Goal: Task Accomplishment & Management: Manage account settings

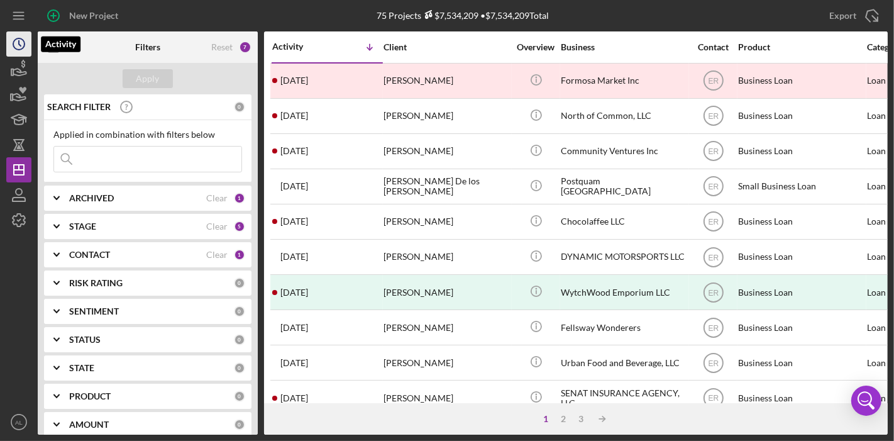
click at [21, 44] on icon "Icon/History" at bounding box center [18, 43] width 31 height 31
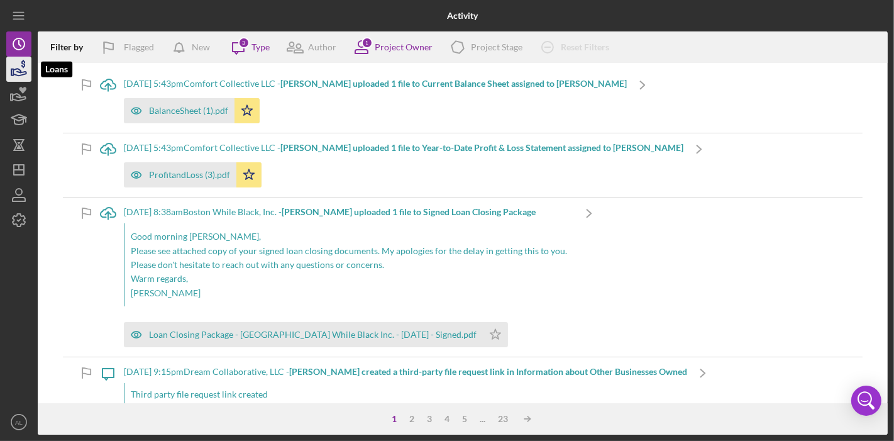
click at [21, 67] on icon "button" at bounding box center [18, 68] width 31 height 31
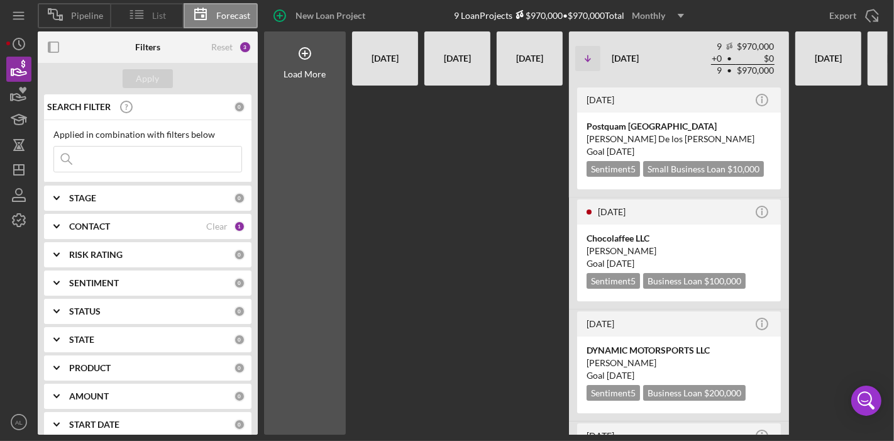
click at [153, 17] on span "List" at bounding box center [160, 16] width 14 height 10
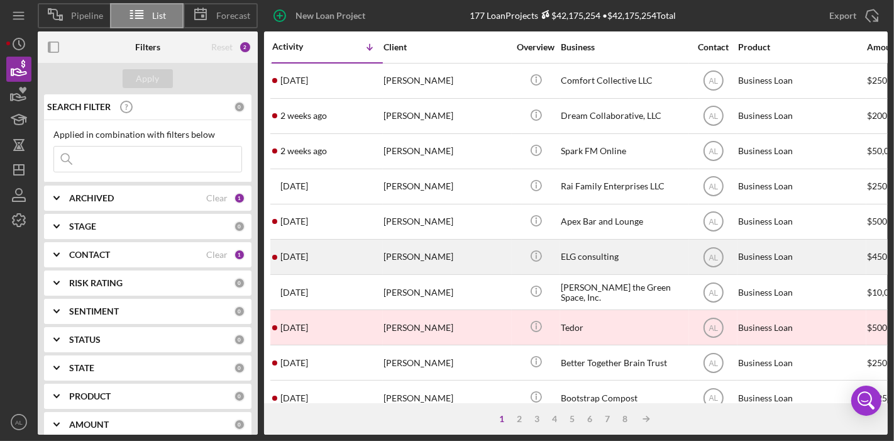
click at [429, 259] on div "[PERSON_NAME]" at bounding box center [446, 256] width 126 height 33
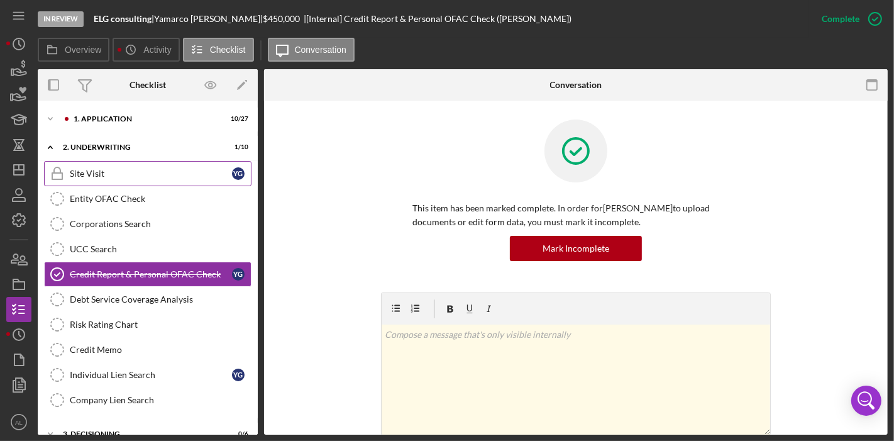
scroll to position [4, 0]
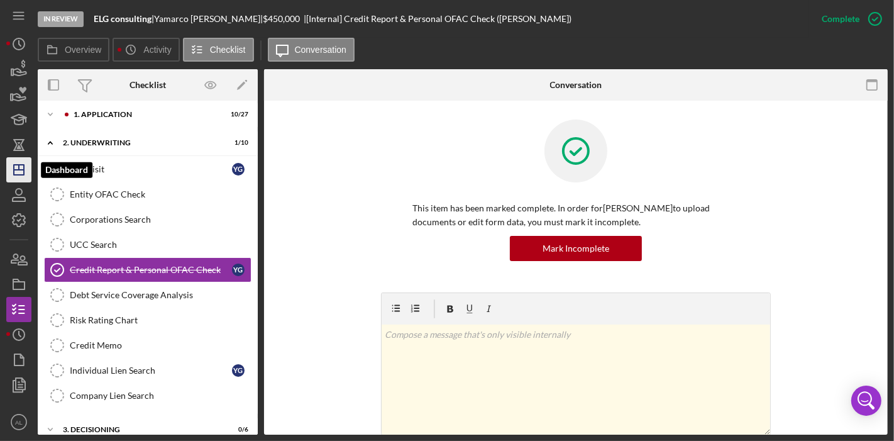
click at [26, 172] on icon "Icon/Dashboard" at bounding box center [18, 169] width 31 height 31
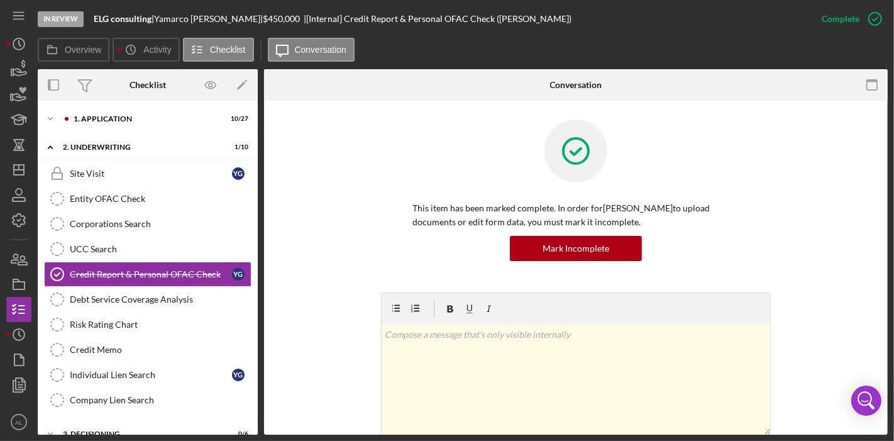
scroll to position [4, 0]
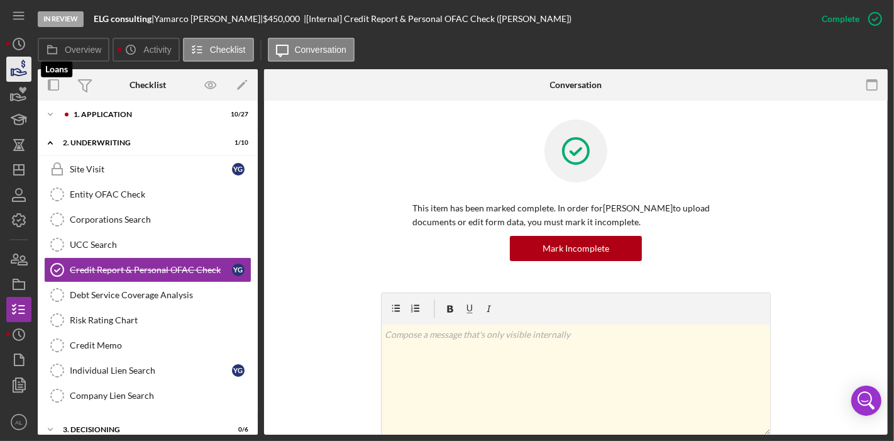
click at [20, 67] on icon "button" at bounding box center [18, 68] width 31 height 31
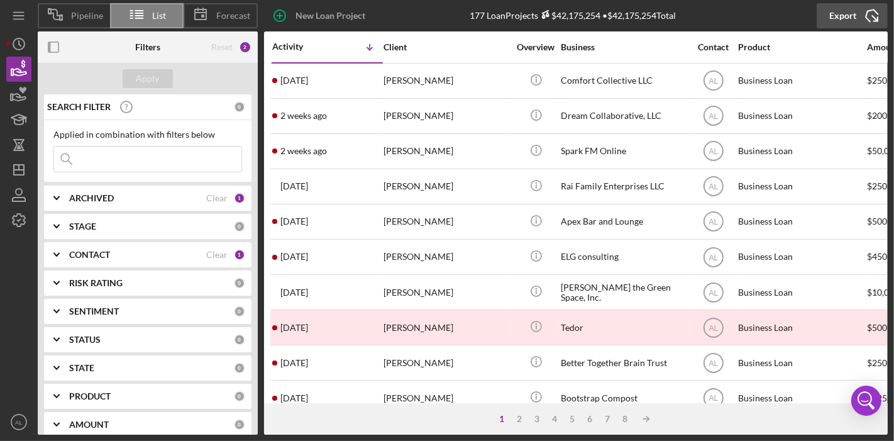
click at [856, 17] on icon "Icon/Export" at bounding box center [871, 15] width 31 height 31
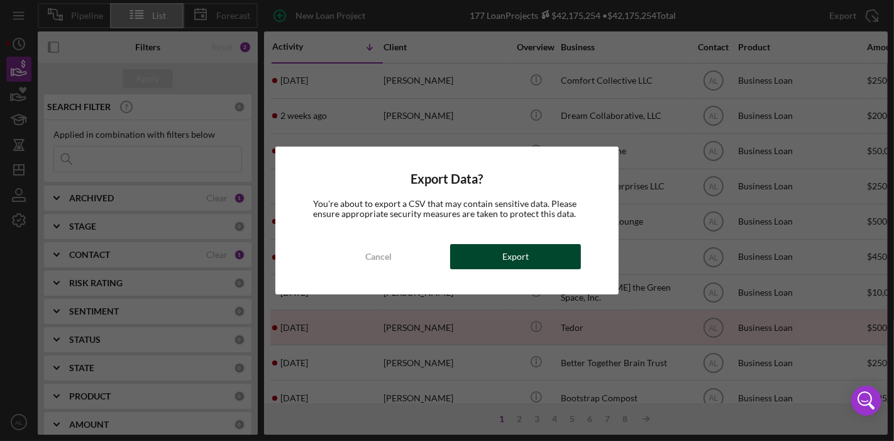
click at [523, 255] on div "Export" at bounding box center [515, 256] width 26 height 25
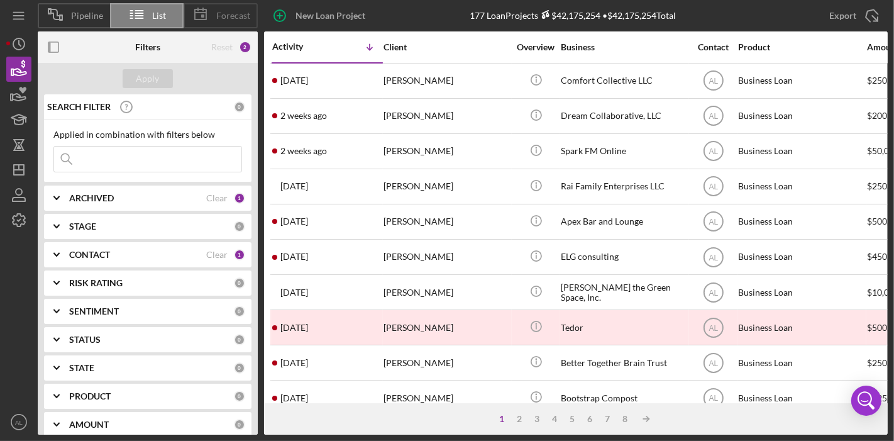
click at [221, 20] on span "Forecast" at bounding box center [233, 16] width 34 height 10
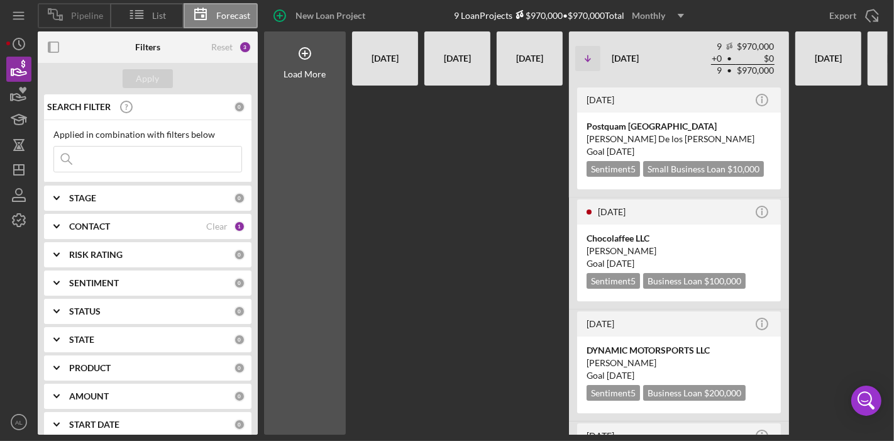
click at [101, 13] on span "Pipeline" at bounding box center [87, 16] width 32 height 10
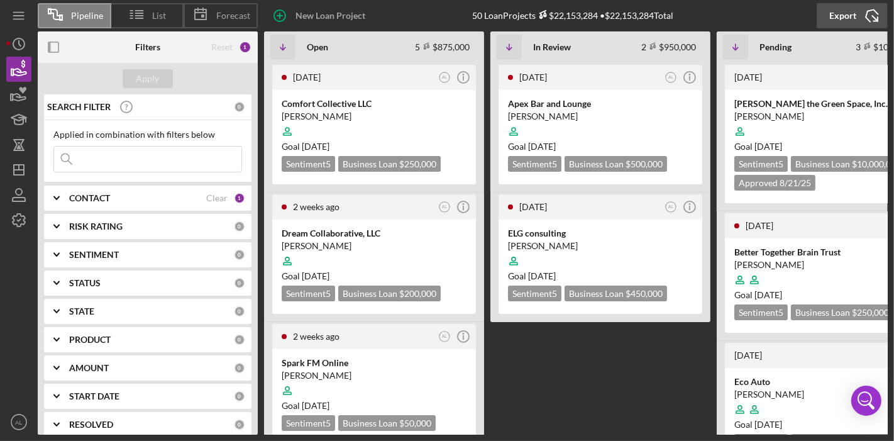
click at [853, 14] on div "Export" at bounding box center [842, 15] width 27 height 25
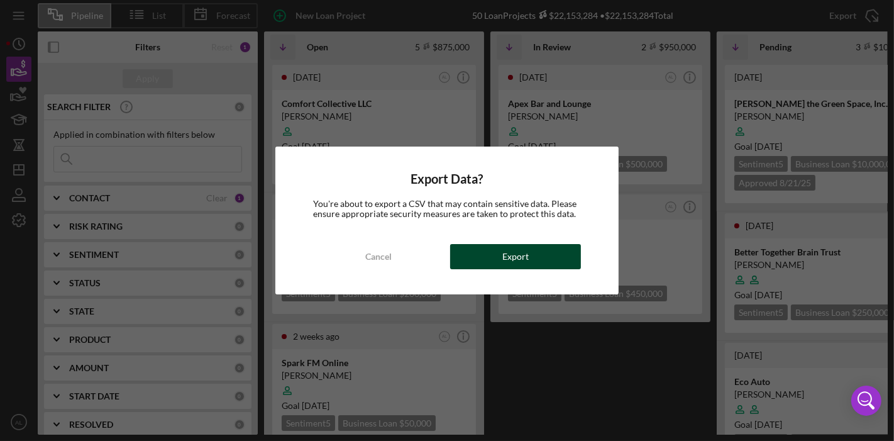
click at [546, 246] on button "Export" at bounding box center [515, 256] width 131 height 25
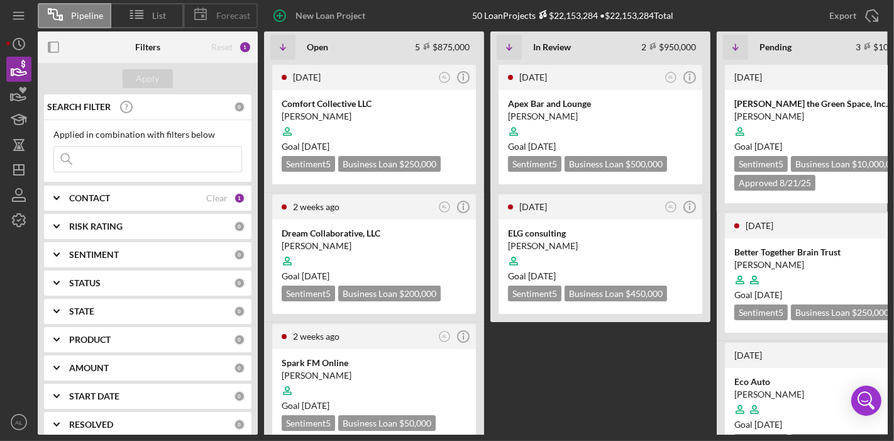
click at [221, 9] on div "Forecast" at bounding box center [221, 15] width 74 height 25
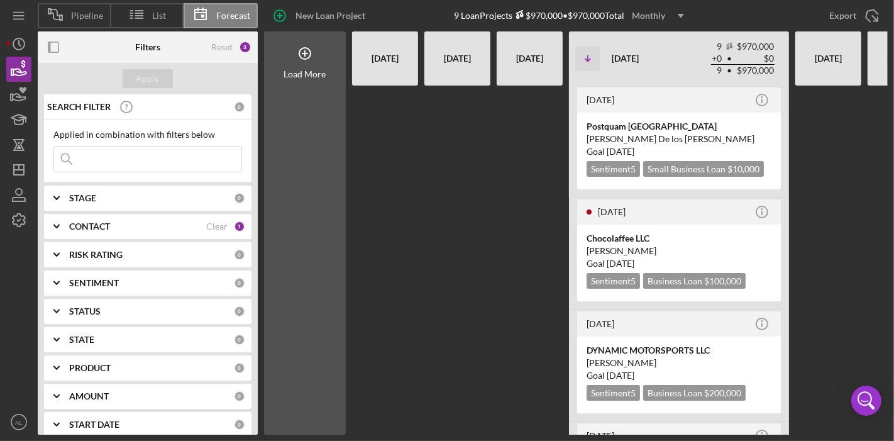
scroll to position [0, 124]
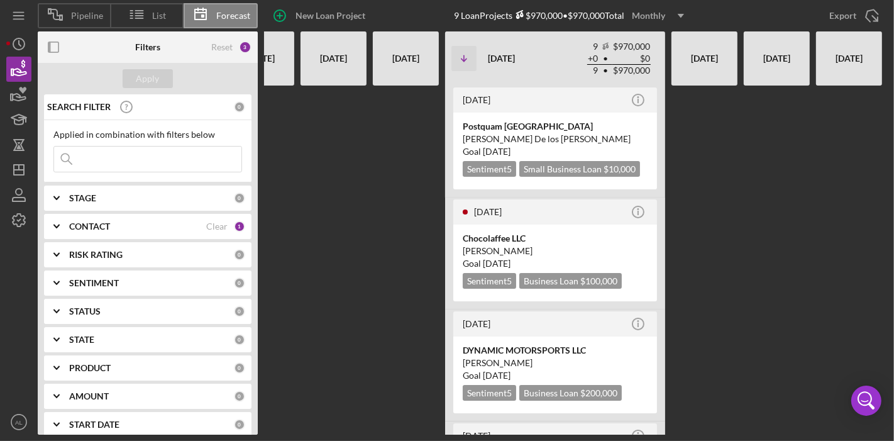
click at [173, 225] on div "CONTACT" at bounding box center [137, 226] width 137 height 10
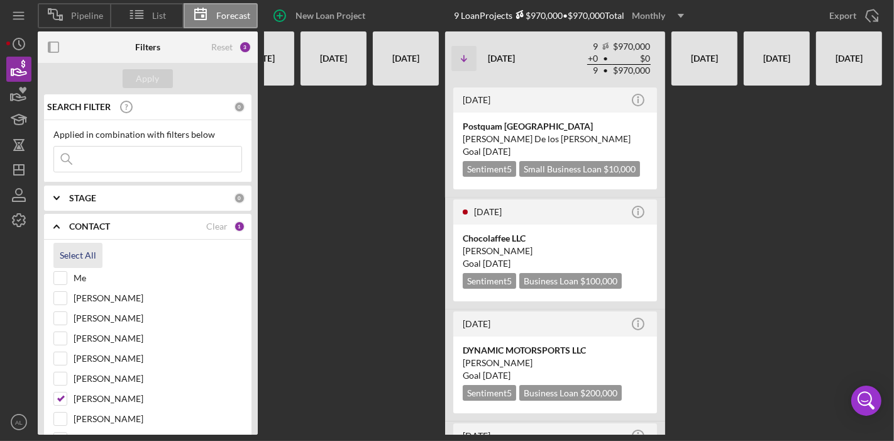
click at [80, 254] on div "Select All" at bounding box center [78, 255] width 36 height 25
checkbox input "true"
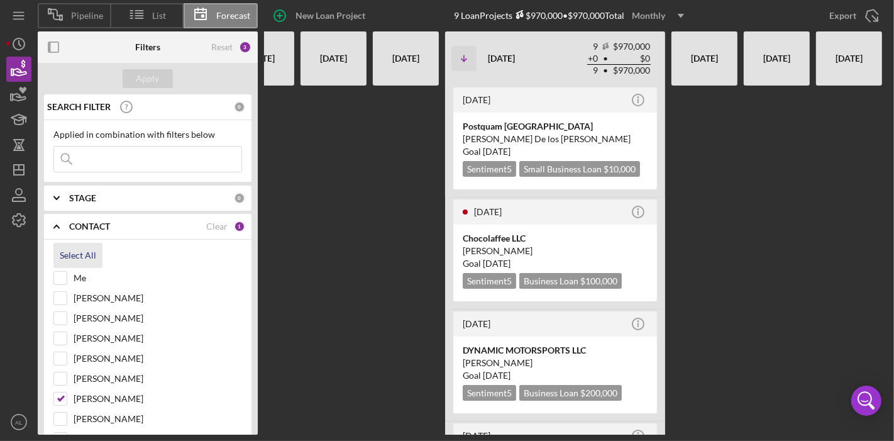
checkbox input "true"
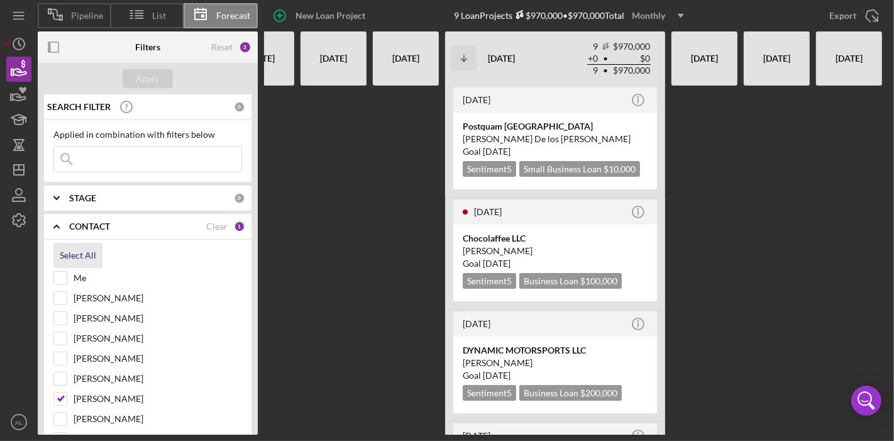
checkbox input "true"
click at [129, 77] on button "Apply" at bounding box center [148, 78] width 50 height 19
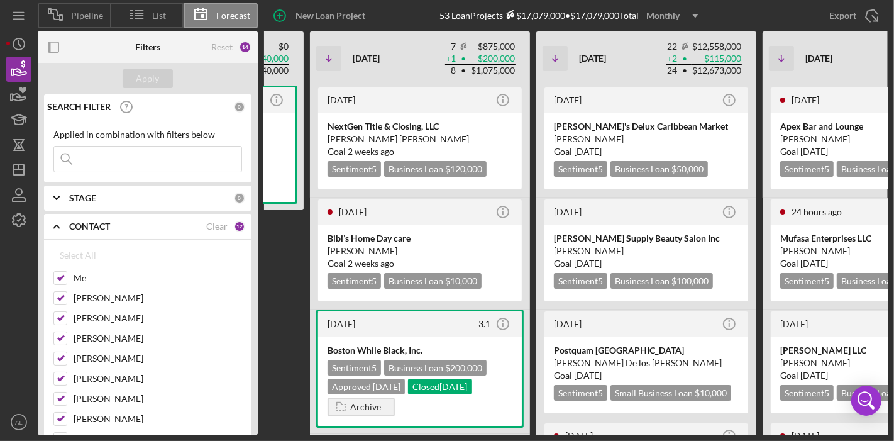
scroll to position [0, 486]
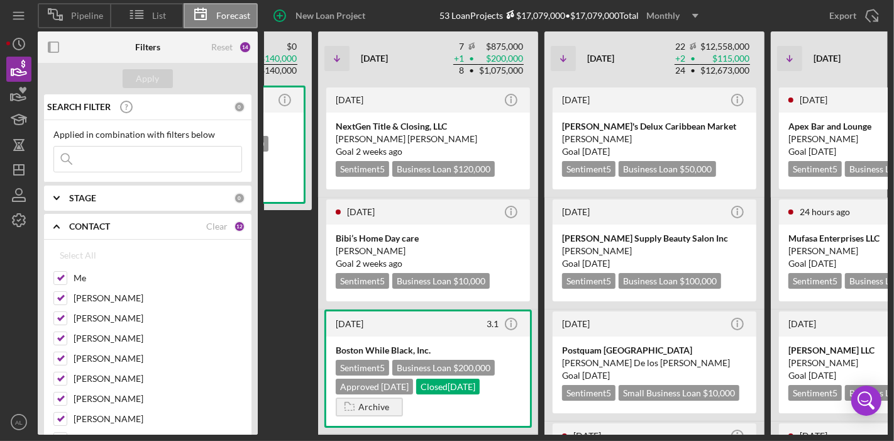
click at [306, 293] on div "[DATE] Icon/Info A&E Supermarket LLC Sentiment 5 Business Loan $140,000 Approve…" at bounding box center [202, 259] width 220 height 349
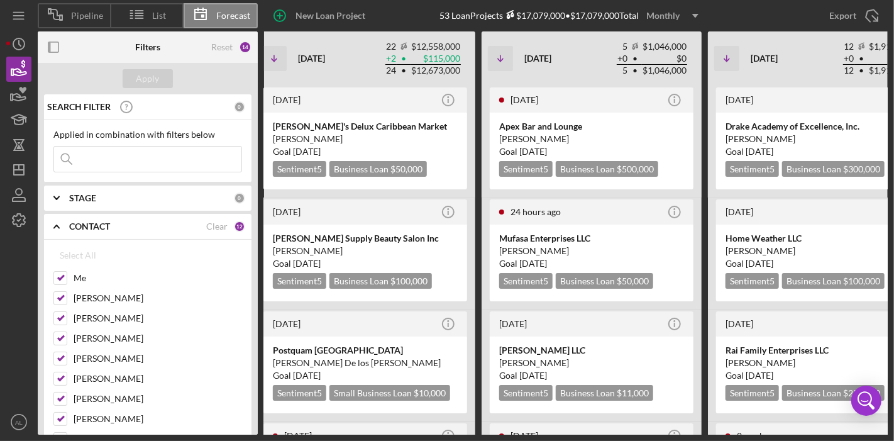
scroll to position [0, 894]
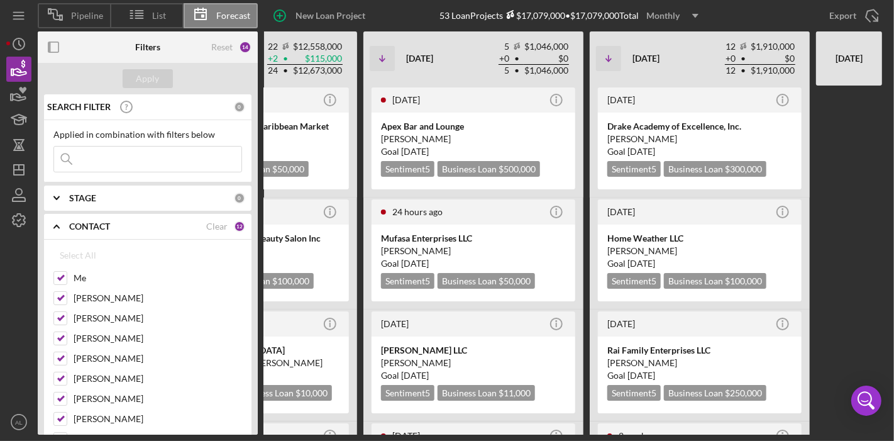
drag, startPoint x: 869, startPoint y: 151, endPoint x: 826, endPoint y: 288, distance: 143.7
click at [826, 288] on div at bounding box center [849, 259] width 66 height 349
click at [874, 128] on div at bounding box center [849, 259] width 66 height 349
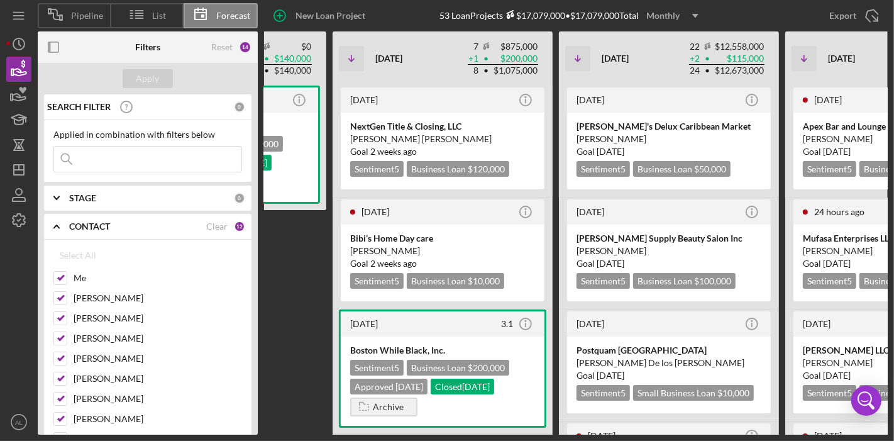
scroll to position [0, 480]
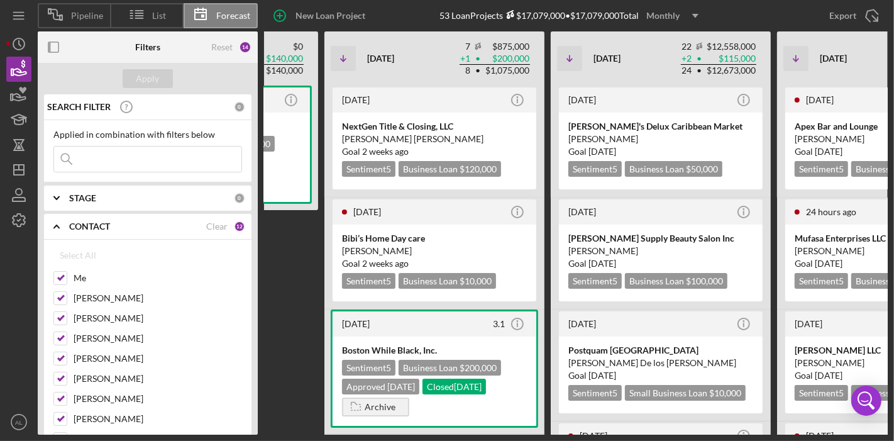
click at [304, 270] on div "[DATE] Icon/Info A&E Supermarket LLC Sentiment 5 Business Loan $140,000 Approve…" at bounding box center [208, 259] width 220 height 349
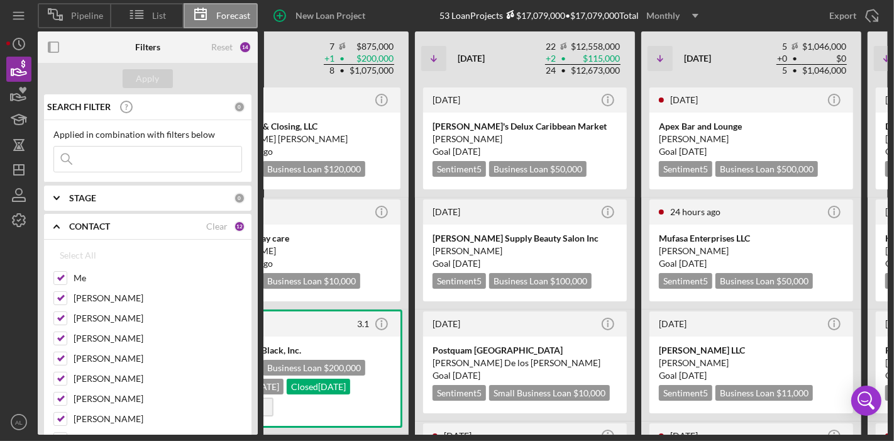
scroll to position [0, 619]
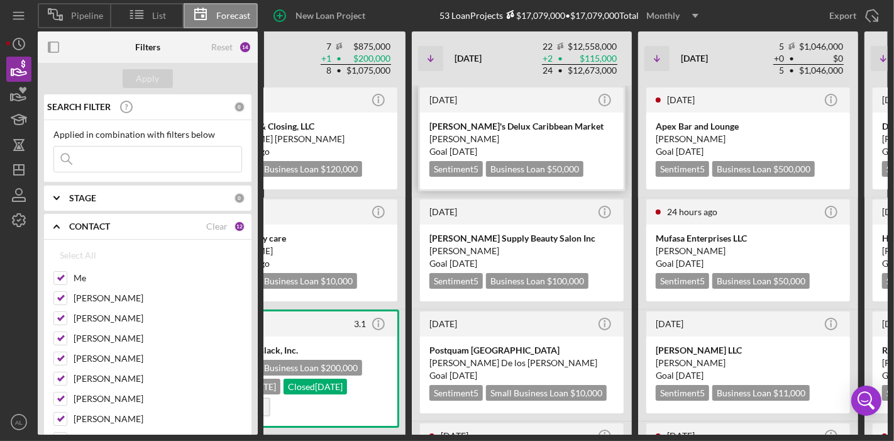
click at [571, 138] on div "[PERSON_NAME]" at bounding box center [521, 139] width 185 height 13
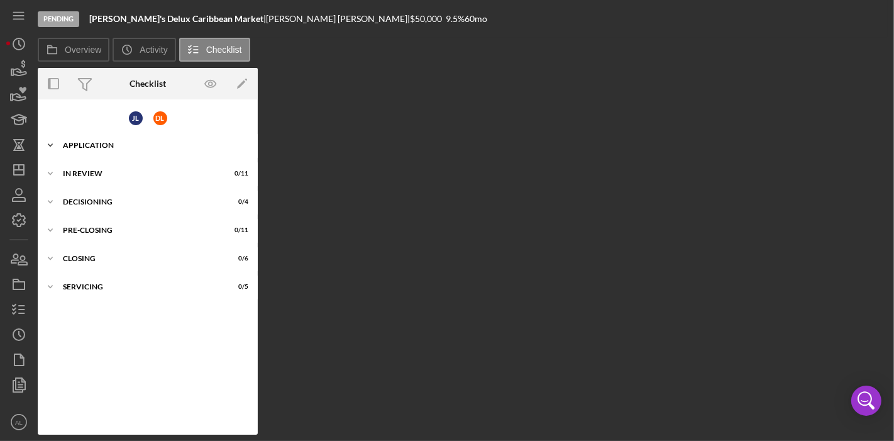
click at [86, 143] on div "Application" at bounding box center [152, 145] width 179 height 8
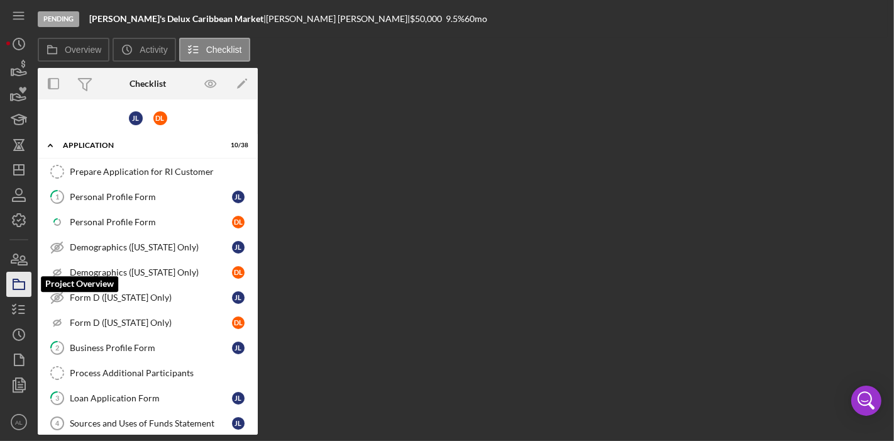
click at [11, 281] on icon "button" at bounding box center [18, 283] width 31 height 31
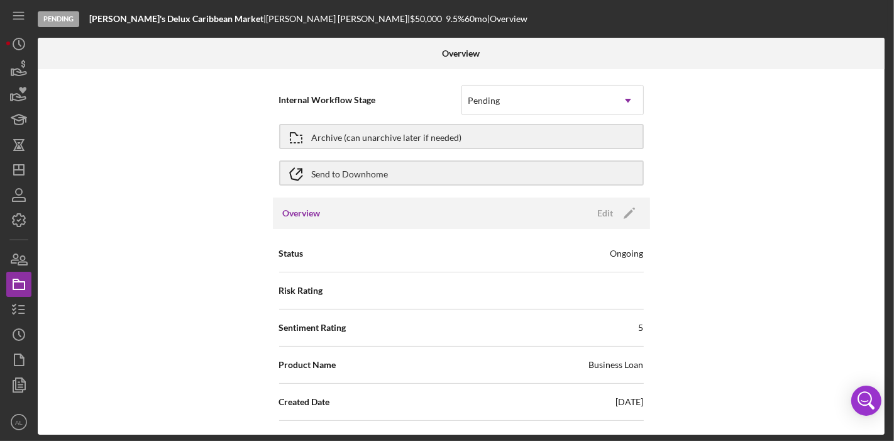
drag, startPoint x: 893, startPoint y: 84, endPoint x: 893, endPoint y: 97, distance: 13.2
click at [893, 97] on div "Pending [PERSON_NAME]'s Delux Caribbean Market | [PERSON_NAME] | $50,000 $50,00…" at bounding box center [447, 220] width 894 height 441
click at [631, 94] on icon "Icon/Dropdown Arrow" at bounding box center [628, 100] width 30 height 30
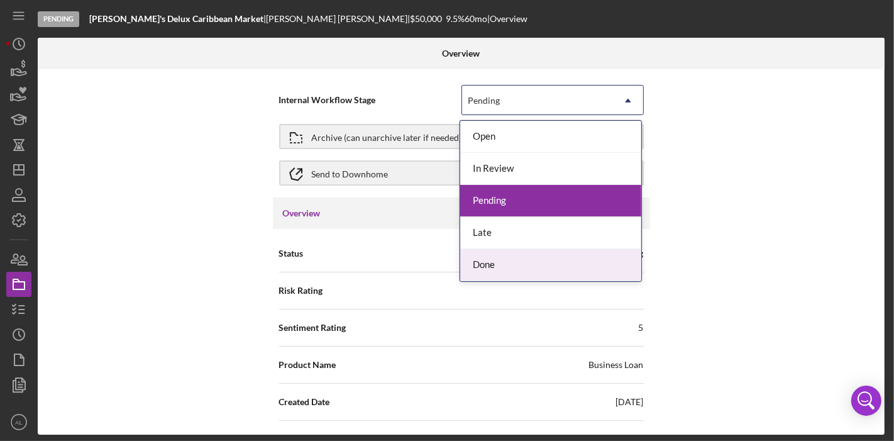
click at [554, 263] on div "Done" at bounding box center [550, 265] width 181 height 32
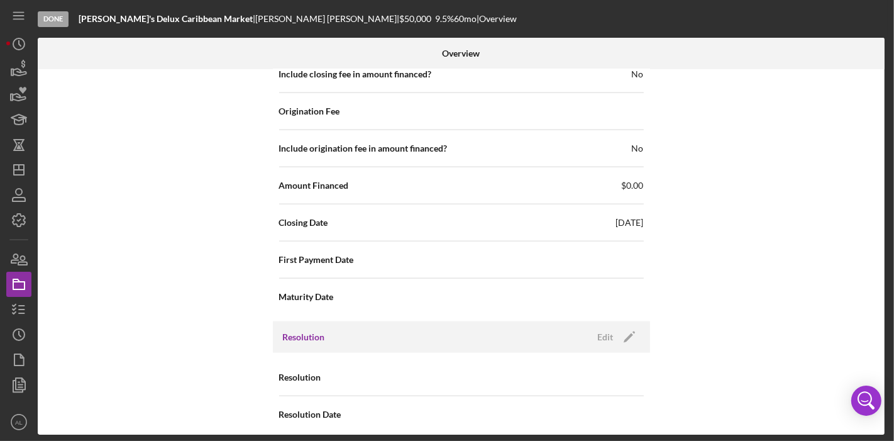
scroll to position [1352, 0]
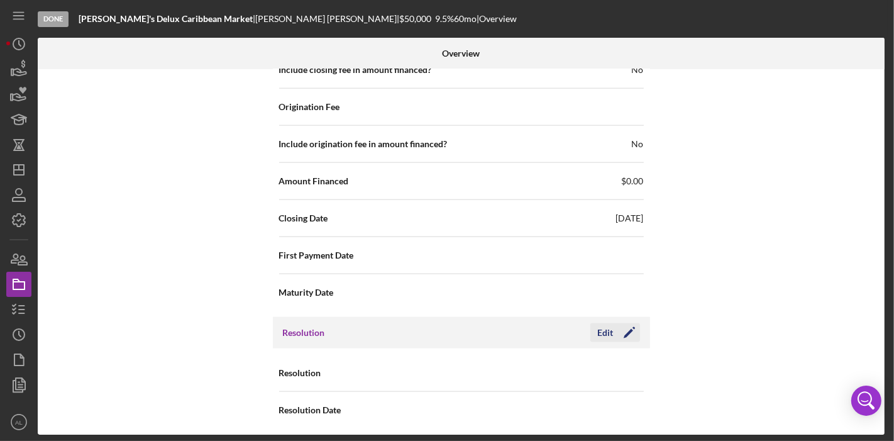
click at [630, 326] on icon "Icon/Edit" at bounding box center [628, 332] width 31 height 31
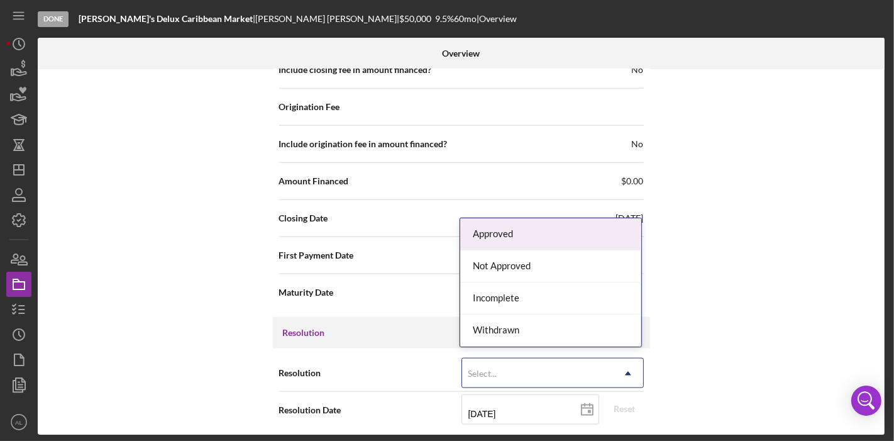
click at [628, 369] on icon "Icon/Dropdown Arrow" at bounding box center [628, 373] width 30 height 30
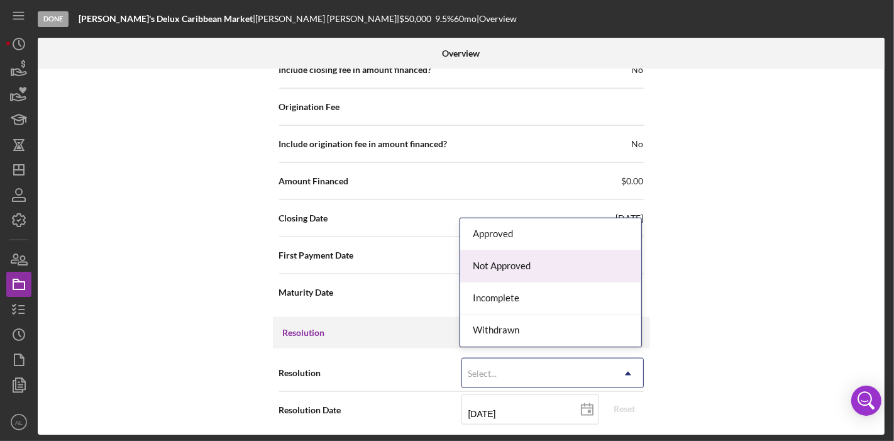
click at [573, 260] on div "Not Approved" at bounding box center [550, 266] width 181 height 32
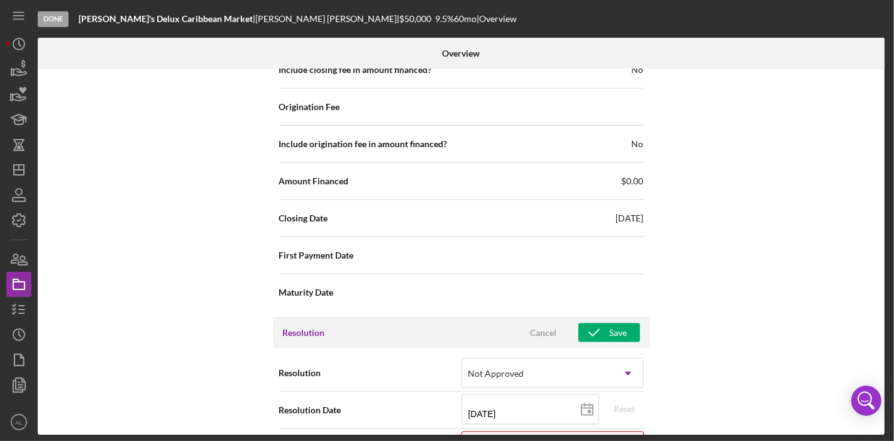
scroll to position [1431, 0]
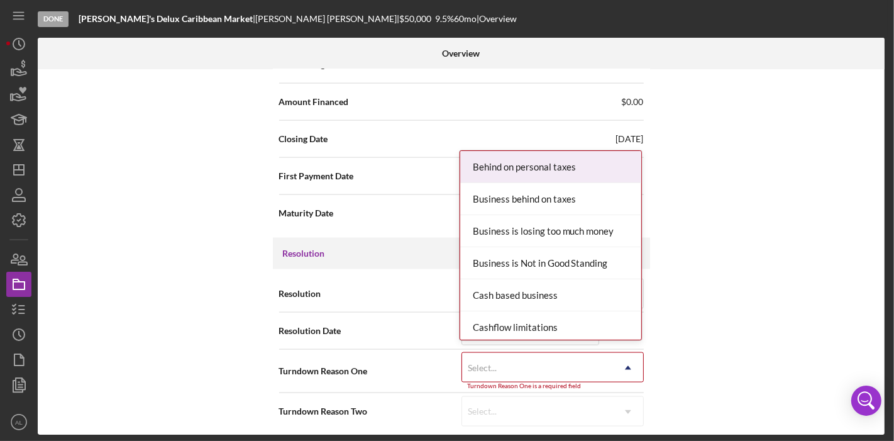
click at [632, 359] on icon "Icon/Dropdown Arrow" at bounding box center [628, 368] width 30 height 30
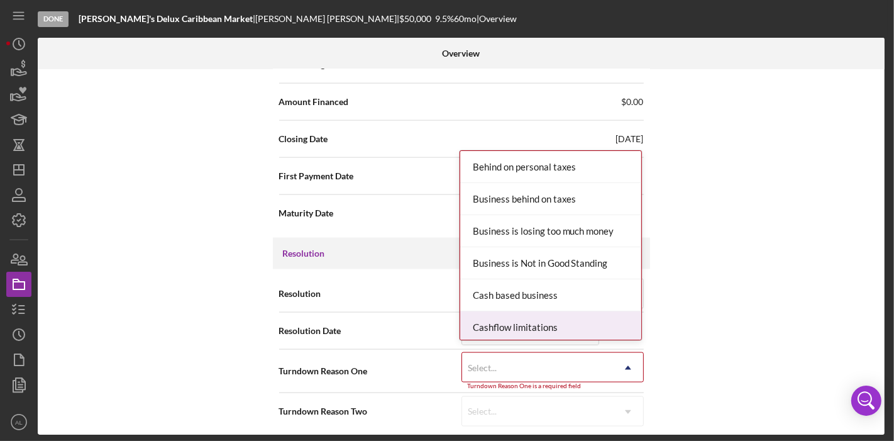
click at [573, 323] on div "Cashflow limitations" at bounding box center [550, 327] width 181 height 32
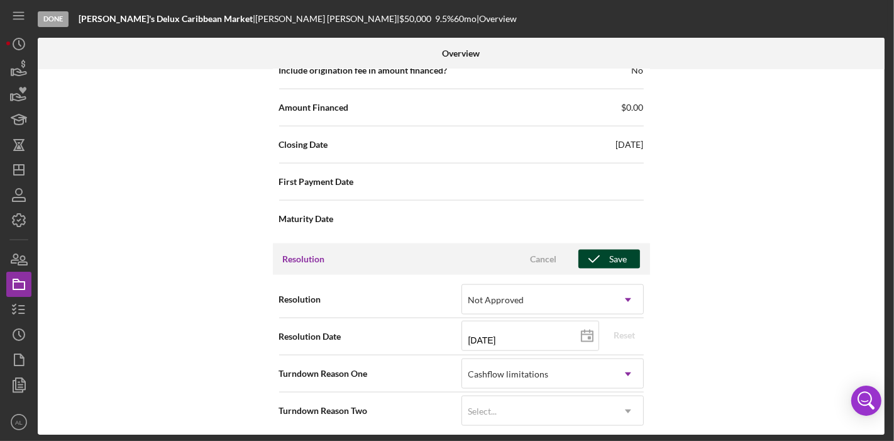
click at [613, 251] on div "Save" at bounding box center [619, 258] width 18 height 19
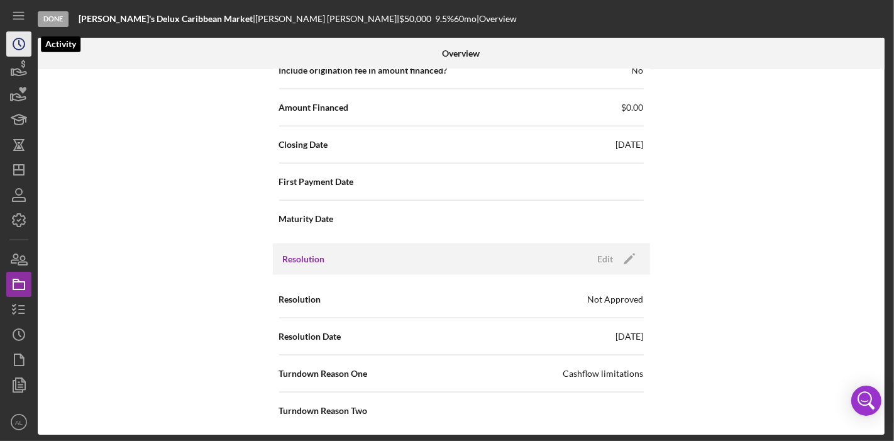
click at [26, 41] on icon "Icon/History" at bounding box center [18, 43] width 31 height 31
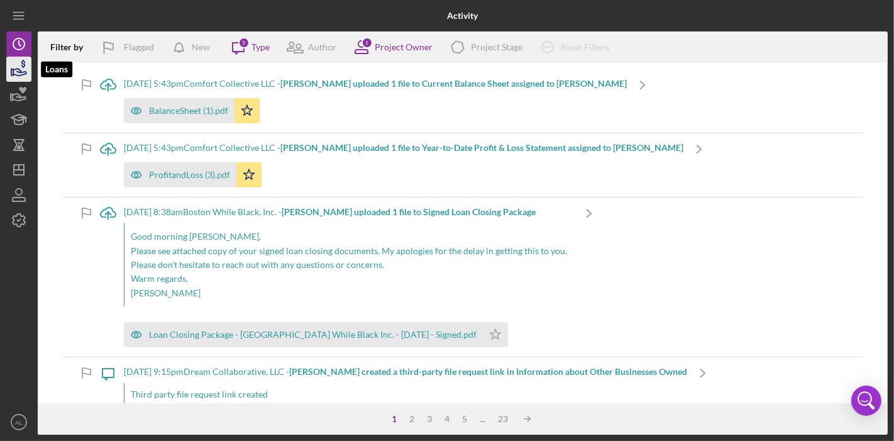
click at [21, 73] on icon "button" at bounding box center [18, 68] width 31 height 31
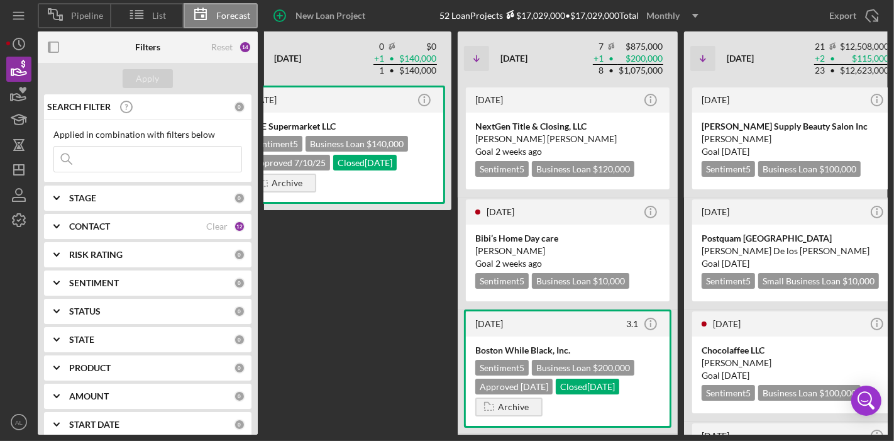
scroll to position [0, 352]
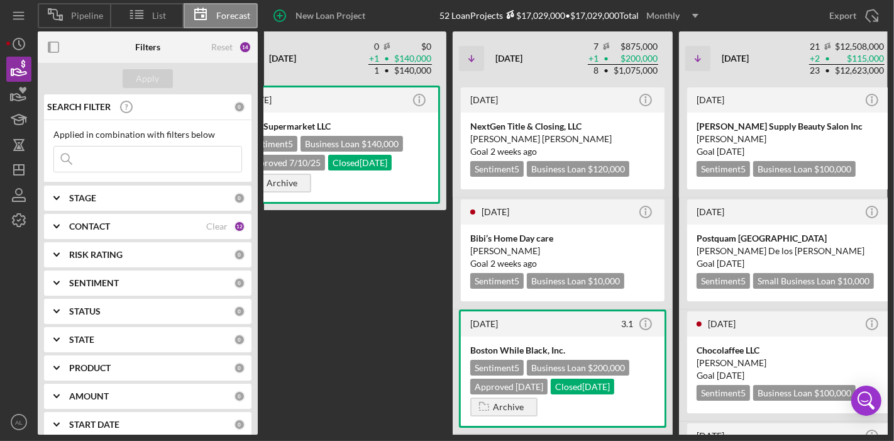
click at [381, 314] on div "[DATE] Icon/Info A&E Supermarket LLC Sentiment 5 Business Loan $140,000 Approve…" at bounding box center [336, 259] width 220 height 349
drag, startPoint x: 418, startPoint y: 285, endPoint x: 440, endPoint y: 427, distance: 143.1
click at [440, 427] on div "Load More Icon/Table Sort Arrow [DATE] 0 $0 + 3 • $235,000 3 • $235,000 Non-Adj…" at bounding box center [575, 232] width 623 height 403
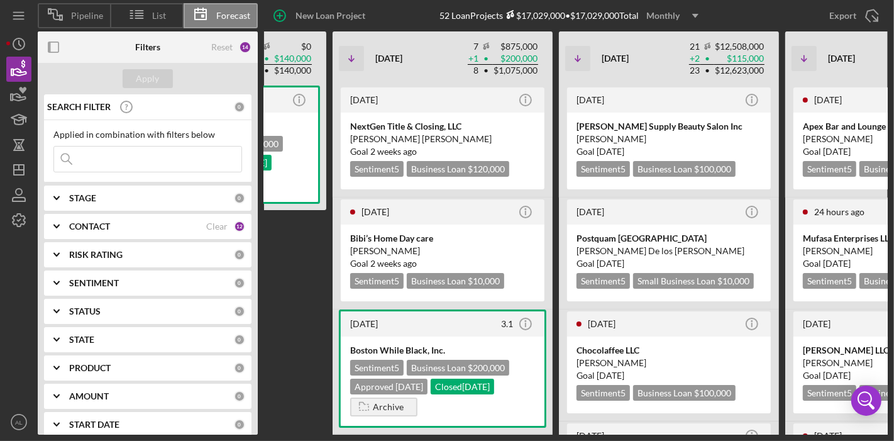
scroll to position [0, 444]
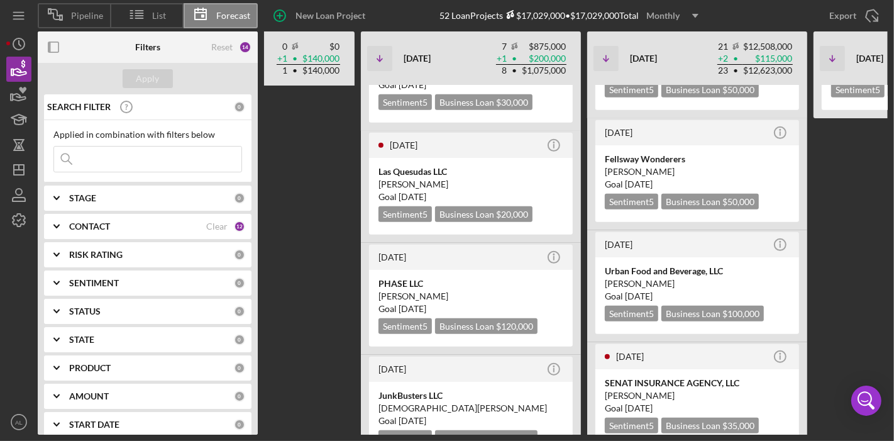
drag, startPoint x: 326, startPoint y: 254, endPoint x: 370, endPoint y: 434, distance: 185.0
click at [370, 434] on div "Load More Icon/Table Sort Arrow [DATE] 0 $0 + 3 • $235,000 3 • $235,000 Non-Adj…" at bounding box center [575, 232] width 623 height 403
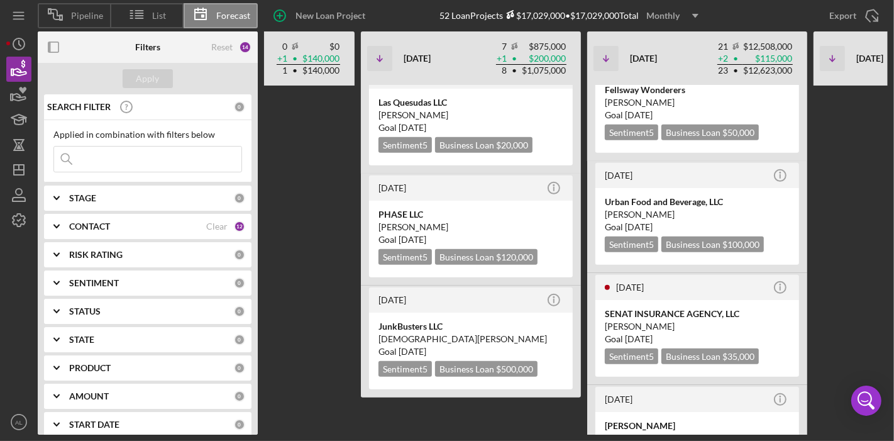
click at [338, 317] on div "[DATE] Icon/Info Dream Driving School LLC Sentiment 5 Business Loan $90,000 App…" at bounding box center [623, 259] width 1430 height 349
click at [452, 209] on div "PHASE LLC" at bounding box center [470, 214] width 185 height 13
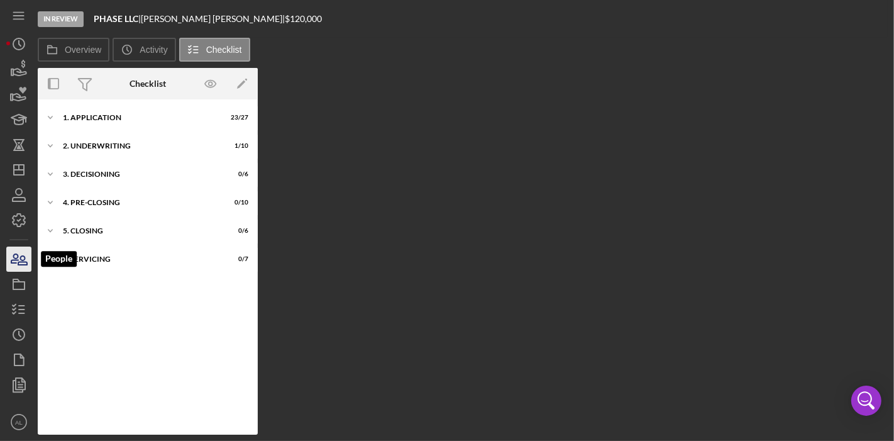
click at [26, 256] on icon "button" at bounding box center [18, 258] width 31 height 31
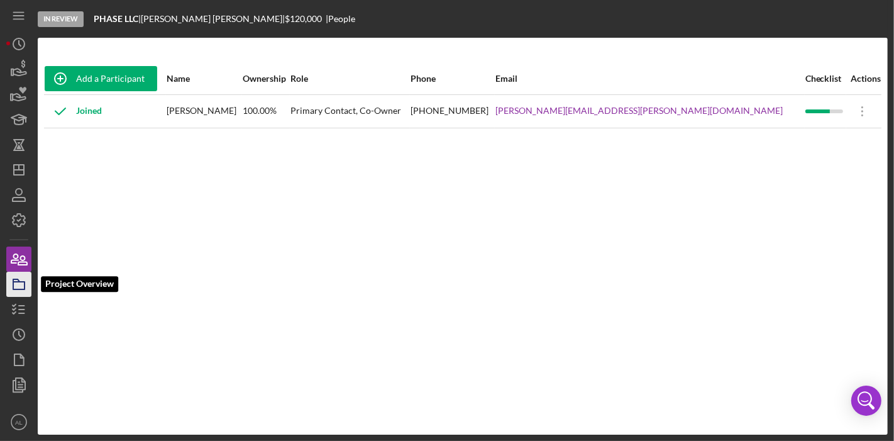
click at [24, 294] on icon "button" at bounding box center [18, 283] width 31 height 31
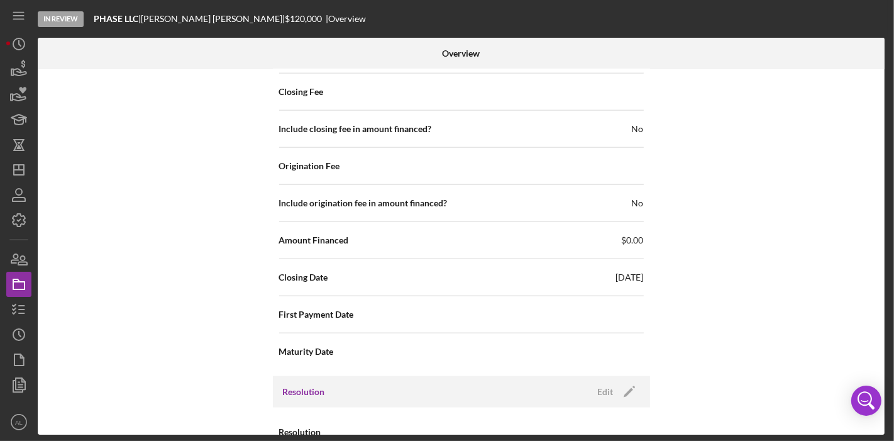
scroll to position [1282, 0]
